Goal: Navigation & Orientation: Find specific page/section

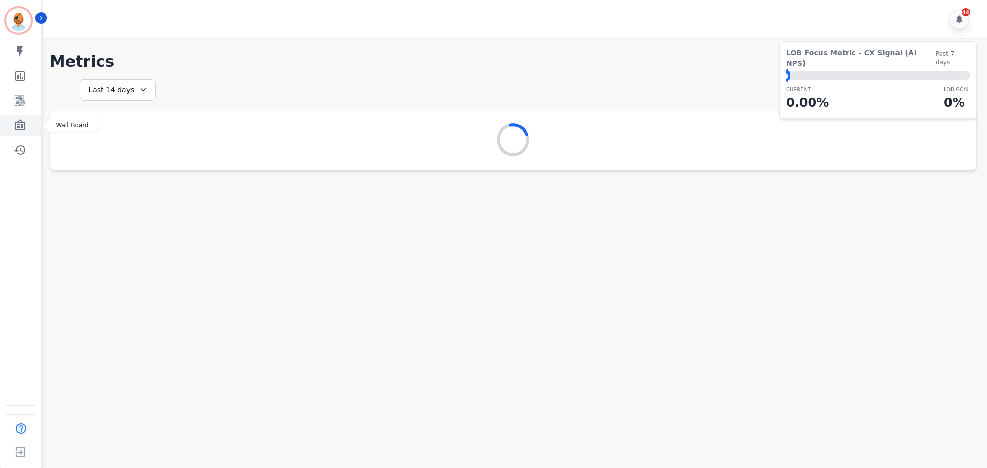
click at [24, 126] on icon "Sidebar" at bounding box center [20, 125] width 12 height 12
